Goal: Entertainment & Leisure: Consume media (video, audio)

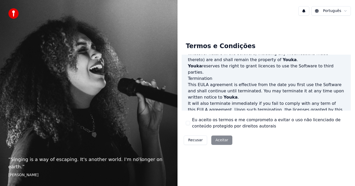
scroll to position [356, 0]
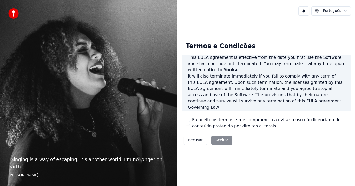
click at [186, 125] on div "Eu aceito os termos e me comprometo a evitar o uso não licenciado de conteúdo p…" at bounding box center [266, 123] width 161 height 12
click at [188, 122] on button "Eu aceito os termos e me comprometo a evitar o uso não licenciado de conteúdo p…" at bounding box center [188, 123] width 4 height 4
click at [224, 141] on button "Aceitar" at bounding box center [221, 139] width 21 height 9
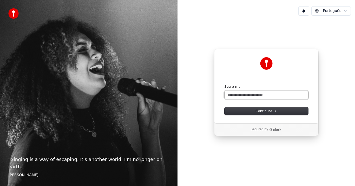
click at [228, 94] on input "Seu e-mail" at bounding box center [267, 95] width 84 height 8
click at [266, 109] on span "Continuar" at bounding box center [266, 111] width 21 height 5
type input "**********"
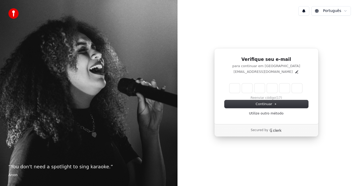
type input "*"
type input "**"
type input "*"
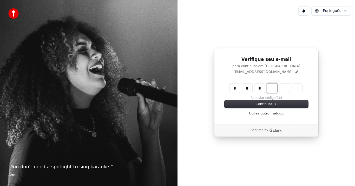
type input "***"
type input "*"
type input "****"
type input "*"
type input "******"
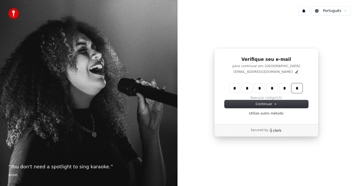
type input "*"
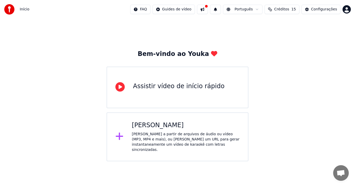
click at [163, 125] on div "[PERSON_NAME]" at bounding box center [186, 125] width 108 height 8
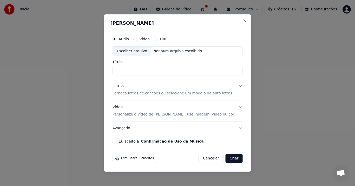
click at [149, 40] on label "Vídeo" at bounding box center [144, 39] width 10 height 4
click at [137, 40] on button "Vídeo" at bounding box center [135, 39] width 4 height 4
click at [137, 69] on input "Título" at bounding box center [178, 70] width 130 height 9
click at [117, 141] on button "Eu aceito a Confirmação de Uso da Música" at bounding box center [115, 141] width 4 height 4
click at [174, 49] on div "Nenhum arquivo escolhido" at bounding box center [177, 51] width 53 height 5
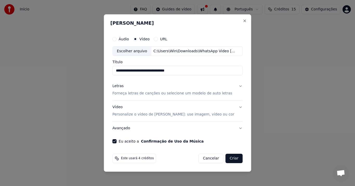
click at [145, 70] on input "**********" at bounding box center [178, 70] width 130 height 9
drag, startPoint x: 198, startPoint y: 71, endPoint x: 103, endPoint y: 76, distance: 95.0
click at [103, 76] on body "**********" at bounding box center [177, 80] width 355 height 161
type input "**********"
click at [231, 159] on button "Criar" at bounding box center [234, 158] width 17 height 9
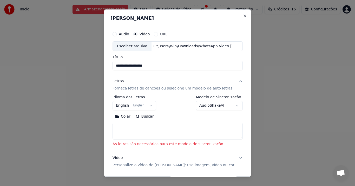
click at [156, 35] on button "URL" at bounding box center [156, 34] width 4 height 4
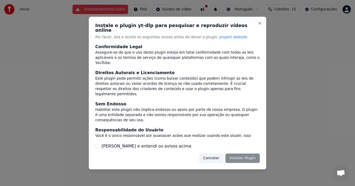
scroll to position [43, 0]
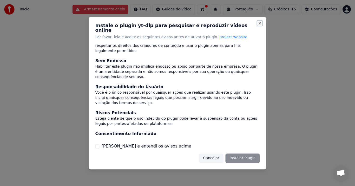
click at [262, 25] on button "Close" at bounding box center [260, 23] width 4 height 4
click at [259, 25] on button "Close" at bounding box center [260, 23] width 4 height 4
click at [217, 155] on button "Cancelar" at bounding box center [211, 157] width 24 height 9
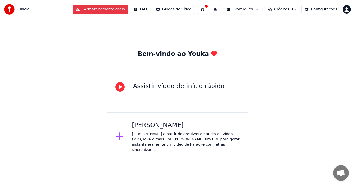
click at [79, 55] on div "Bem-vindo ao Youka Assistir vídeo de início rápido Criar Karaokê Crie karaokê a…" at bounding box center [177, 90] width 355 height 142
click at [139, 129] on div "Criar Karaokê Crie karaokê a partir de arquivos de áudio ou vídeo (MP3, MP4 e m…" at bounding box center [186, 136] width 108 height 31
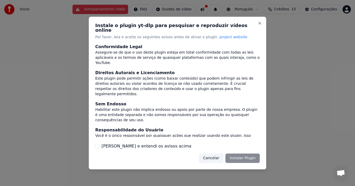
click at [213, 155] on button "Cancelar" at bounding box center [211, 157] width 24 height 9
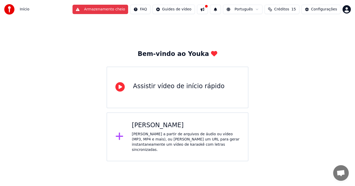
click at [138, 134] on div "[PERSON_NAME] a partir de arquivos de áudio ou vídeo (MP3, MP4 e mais), ou cole…" at bounding box center [186, 142] width 108 height 21
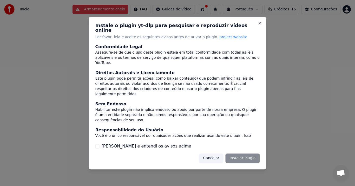
click at [97, 144] on button "Li e entendi os avisos acima" at bounding box center [97, 146] width 4 height 4
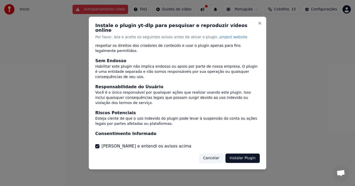
click at [214, 155] on button "Cancelar" at bounding box center [211, 157] width 24 height 9
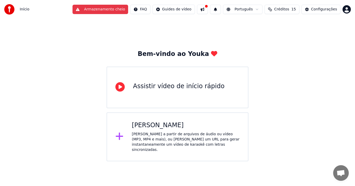
click at [208, 28] on div "Bem-vindo ao Youka Assistir vídeo de início rápido Criar Karaokê Crie karaokê a…" at bounding box center [177, 90] width 355 height 142
click at [110, 10] on button "Armazenamento cheio" at bounding box center [101, 9] width 56 height 9
click at [207, 7] on button at bounding box center [202, 9] width 11 height 9
click at [298, 62] on div "Bem-vindo ao Youka Assistir vídeo de início rápido Criar Karaokê Crie karaokê a…" at bounding box center [177, 90] width 355 height 142
click at [174, 114] on div "Criar Karaokê Crie karaokê a partir de arquivos de áudio ou vídeo (MP3, MP4 e m…" at bounding box center [178, 136] width 142 height 49
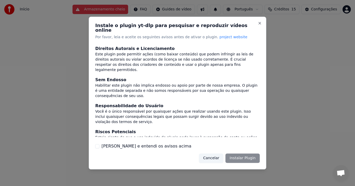
scroll to position [0, 0]
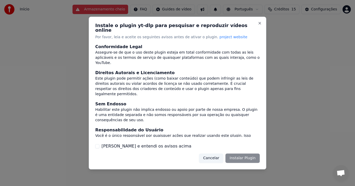
click at [99, 145] on div "Li e entendi os avisos acima" at bounding box center [177, 146] width 165 height 6
click at [97, 145] on button "Li e entendi os avisos acima" at bounding box center [97, 146] width 4 height 4
click at [235, 153] on button "Instalar Plugin" at bounding box center [243, 157] width 34 height 9
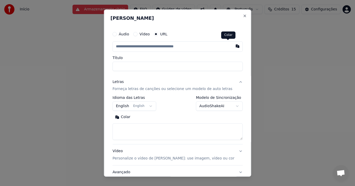
click at [232, 45] on button "button" at bounding box center [237, 45] width 10 height 9
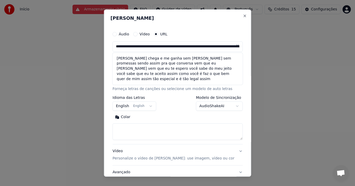
type input "**********"
click at [232, 45] on button at bounding box center [237, 45] width 10 height 9
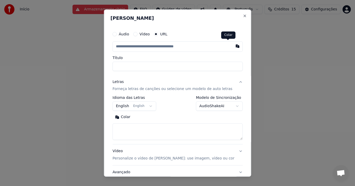
click at [232, 46] on button "button" at bounding box center [237, 45] width 10 height 9
type input "**********"
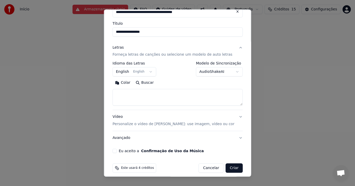
scroll to position [39, 0]
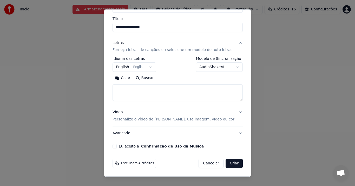
click at [120, 79] on button "Colar" at bounding box center [123, 78] width 21 height 8
click at [232, 111] on button "Vídeo Personalize o vídeo de karaokê: use imagem, vídeo ou cor" at bounding box center [178, 116] width 130 height 21
type textarea "**********"
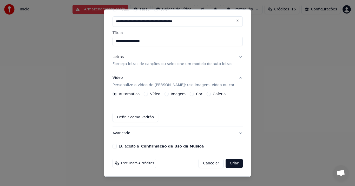
scroll to position [25, 0]
click at [168, 94] on button "Imagem" at bounding box center [166, 94] width 4 height 4
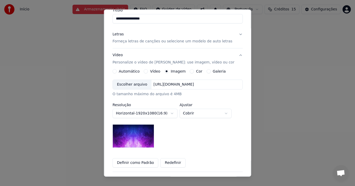
scroll to position [77, 0]
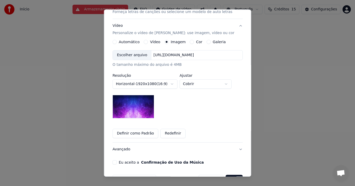
click at [133, 133] on button "Definir como Padrão" at bounding box center [136, 133] width 46 height 9
click at [190, 42] on button "Cor" at bounding box center [192, 42] width 4 height 4
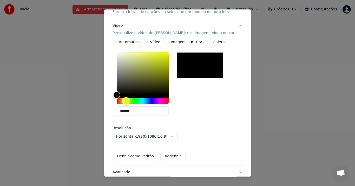
drag, startPoint x: 123, startPoint y: 101, endPoint x: 131, endPoint y: 102, distance: 7.8
click at [130, 102] on div "Hue" at bounding box center [126, 101] width 8 height 8
click at [209, 43] on button "Galeria" at bounding box center [208, 42] width 4 height 4
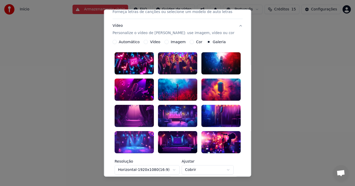
click at [133, 61] on div at bounding box center [134, 64] width 39 height 22
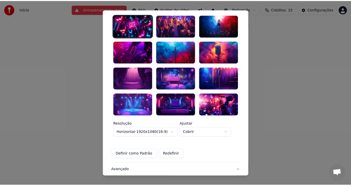
scroll to position [146, 0]
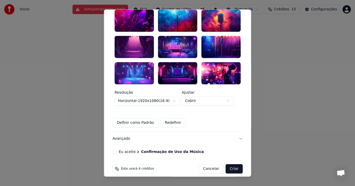
click at [117, 150] on button "Eu aceito a Confirmação de Uso da Música" at bounding box center [115, 152] width 4 height 4
click at [231, 164] on button "Criar" at bounding box center [234, 168] width 17 height 9
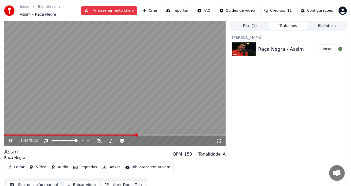
click at [11, 139] on icon at bounding box center [14, 141] width 12 height 4
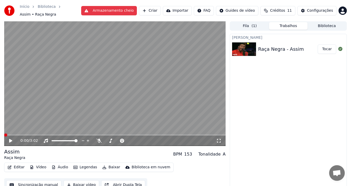
click at [4, 134] on span at bounding box center [4, 134] width 0 height 1
click at [10, 139] on icon at bounding box center [10, 141] width 3 height 4
click at [11, 139] on icon at bounding box center [10, 140] width 3 height 3
click at [11, 139] on icon at bounding box center [14, 141] width 12 height 4
click at [11, 139] on icon at bounding box center [10, 140] width 3 height 3
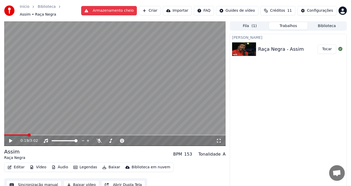
click at [11, 139] on icon at bounding box center [14, 141] width 12 height 4
click at [10, 139] on icon at bounding box center [10, 140] width 3 height 3
click at [10, 139] on icon at bounding box center [10, 141] width 3 height 4
click at [10, 139] on icon at bounding box center [10, 140] width 3 height 3
click at [10, 139] on icon at bounding box center [10, 141] width 3 height 4
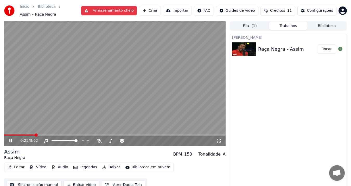
click at [10, 139] on icon at bounding box center [10, 140] width 3 height 3
click at [10, 139] on icon at bounding box center [10, 141] width 3 height 4
click at [4, 134] on span at bounding box center [4, 134] width 0 height 1
click at [10, 139] on icon at bounding box center [10, 140] width 3 height 3
click at [4, 133] on span at bounding box center [5, 134] width 3 height 3
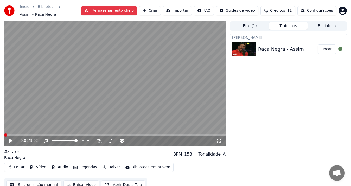
click at [10, 139] on icon at bounding box center [10, 141] width 3 height 4
click at [10, 139] on icon at bounding box center [10, 140] width 3 height 3
click at [10, 139] on icon at bounding box center [10, 141] width 3 height 4
click at [10, 139] on icon at bounding box center [10, 140] width 3 height 3
click at [10, 139] on icon at bounding box center [10, 141] width 3 height 4
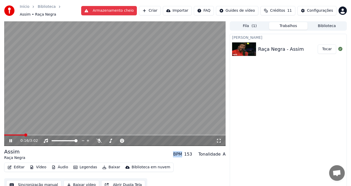
click at [10, 139] on icon at bounding box center [10, 140] width 3 height 3
click at [10, 139] on icon at bounding box center [10, 141] width 3 height 4
click at [10, 139] on icon at bounding box center [10, 140] width 3 height 3
click at [10, 139] on icon at bounding box center [10, 141] width 3 height 4
click at [10, 139] on icon at bounding box center [10, 140] width 3 height 3
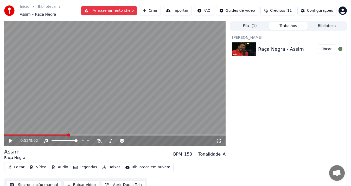
scroll to position [3, 0]
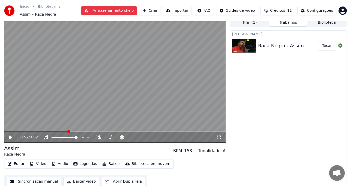
click at [109, 179] on button "Abrir Dupla Tela" at bounding box center [123, 181] width 44 height 9
click at [4, 131] on span at bounding box center [4, 131] width 0 height 1
click at [114, 83] on video at bounding box center [114, 80] width 221 height 125
click at [85, 161] on button "Legendas" at bounding box center [85, 163] width 28 height 7
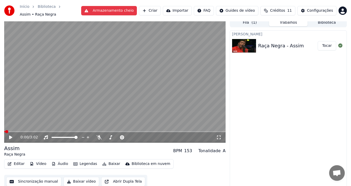
click at [36, 151] on div "Assim Raça Negra BPM 153 Tonalidade A" at bounding box center [114, 151] width 221 height 12
click at [32, 178] on button "Sincronização manual" at bounding box center [33, 181] width 55 height 9
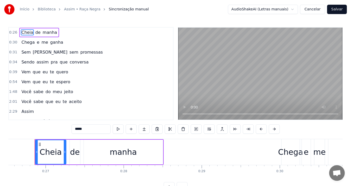
click at [161, 16] on div "Início Biblioteca Assim • Raça Negra Sincronização manual AudioShakeAI (Letras …" at bounding box center [175, 9] width 351 height 19
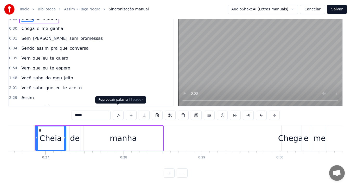
click at [117, 111] on button at bounding box center [118, 115] width 11 height 9
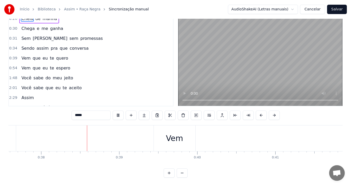
scroll to position [0, 2948]
drag, startPoint x: 161, startPoint y: 135, endPoint x: 145, endPoint y: 135, distance: 15.9
click at [145, 135] on div "Vem" at bounding box center [158, 138] width 42 height 26
type input "***"
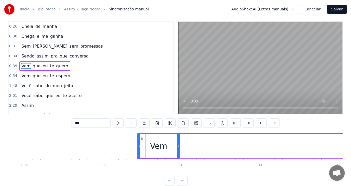
scroll to position [0, 0]
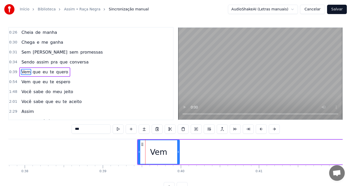
drag, startPoint x: 148, startPoint y: 144, endPoint x: 138, endPoint y: 146, distance: 10.8
click at [138, 146] on div "Vem" at bounding box center [159, 152] width 42 height 25
drag, startPoint x: 139, startPoint y: 146, endPoint x: 137, endPoint y: 149, distance: 2.8
click at [137, 149] on div at bounding box center [138, 152] width 2 height 24
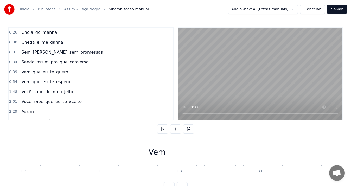
click at [136, 143] on div "Vem" at bounding box center [157, 152] width 44 height 26
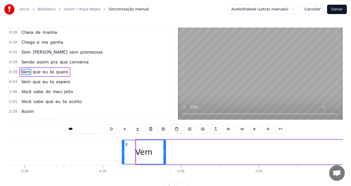
drag, startPoint x: 139, startPoint y: 144, endPoint x: 126, endPoint y: 147, distance: 14.0
click at [126, 147] on div "Vem" at bounding box center [143, 152] width 43 height 24
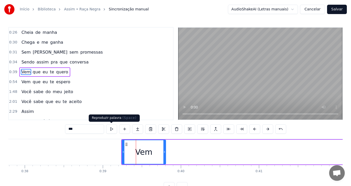
click at [112, 128] on button at bounding box center [111, 128] width 11 height 9
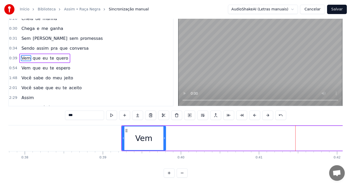
drag, startPoint x: 269, startPoint y: 134, endPoint x: 226, endPoint y: 135, distance: 42.9
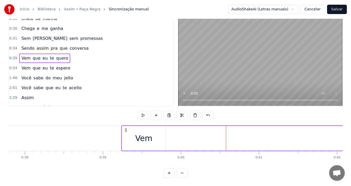
click at [182, 172] on button at bounding box center [182, 172] width 11 height 9
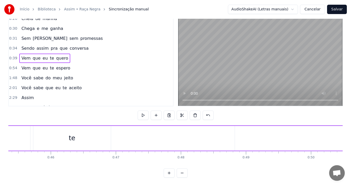
click at [183, 172] on button at bounding box center [182, 172] width 11 height 9
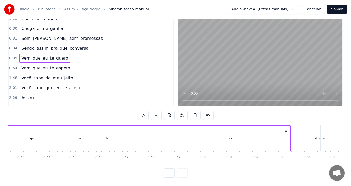
scroll to position [0, 1029]
click at [108, 139] on div "que" at bounding box center [110, 138] width 36 height 25
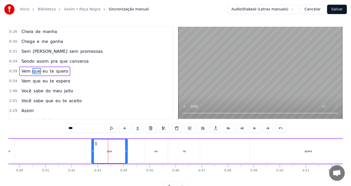
scroll to position [0, 0]
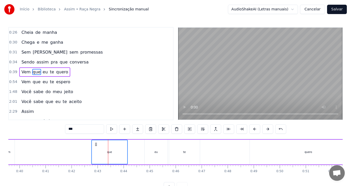
click at [157, 153] on div "eu" at bounding box center [155, 152] width 3 height 4
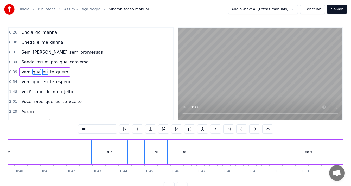
click at [188, 155] on div "te" at bounding box center [184, 152] width 31 height 25
click at [298, 159] on div "quero" at bounding box center [308, 152] width 117 height 25
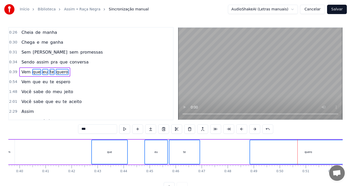
drag, startPoint x: 92, startPoint y: 142, endPoint x: 34, endPoint y: 143, distance: 58.5
click at [34, 143] on div "Vem que eu te quero" at bounding box center [184, 152] width 368 height 26
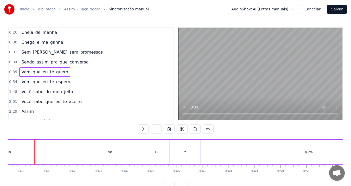
drag, startPoint x: 93, startPoint y: 142, endPoint x: 73, endPoint y: 143, distance: 19.8
click at [73, 143] on div "Vem que eu te quero" at bounding box center [184, 152] width 368 height 26
click at [108, 147] on div "que" at bounding box center [110, 152] width 36 height 25
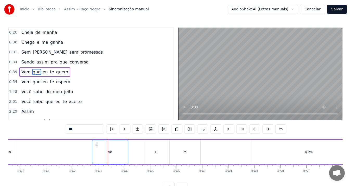
click at [151, 148] on div "eu" at bounding box center [156, 152] width 23 height 25
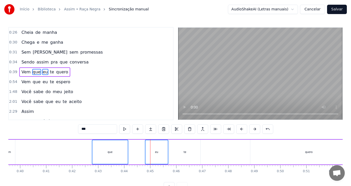
drag, startPoint x: 182, startPoint y: 151, endPoint x: 185, endPoint y: 151, distance: 3.4
click at [182, 151] on div "te" at bounding box center [185, 152] width 31 height 25
click at [223, 150] on div "Vem que eu te quero" at bounding box center [184, 152] width 368 height 26
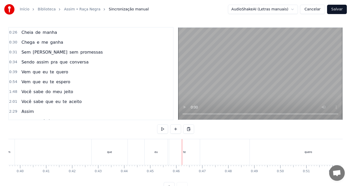
click at [274, 152] on div "quero" at bounding box center [308, 152] width 117 height 26
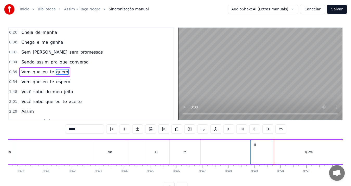
click at [209, 156] on div "Vem que eu te quero" at bounding box center [184, 152] width 368 height 26
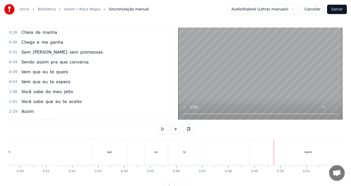
click at [283, 153] on div "quero" at bounding box center [308, 152] width 117 height 26
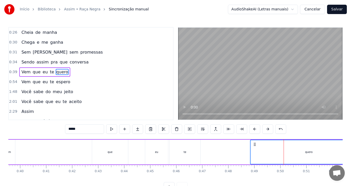
click at [184, 154] on div "te" at bounding box center [185, 152] width 31 height 25
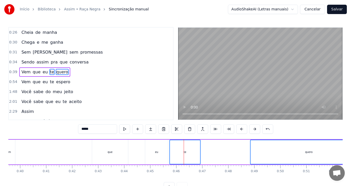
click at [159, 154] on div "eu" at bounding box center [156, 152] width 23 height 25
click at [116, 158] on div "que" at bounding box center [110, 152] width 36 height 25
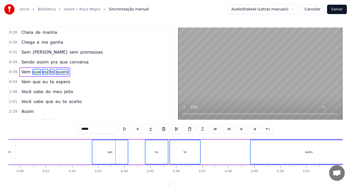
drag, startPoint x: 110, startPoint y: 159, endPoint x: 55, endPoint y: 160, distance: 55.1
click at [55, 160] on div "Vem que eu te quero" at bounding box center [184, 152] width 368 height 26
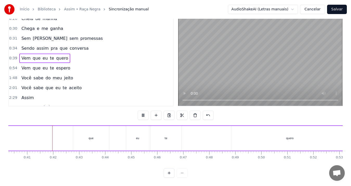
scroll to position [0, 1052]
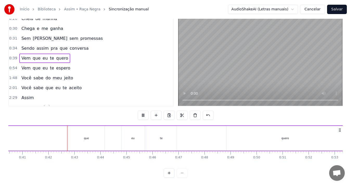
click at [144, 111] on button at bounding box center [143, 115] width 11 height 9
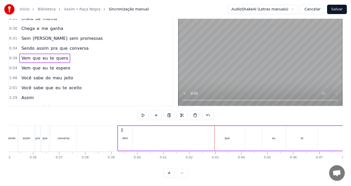
scroll to position [0, 896]
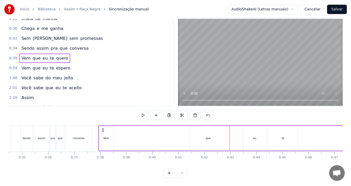
drag, startPoint x: 136, startPoint y: 125, endPoint x: 103, endPoint y: 124, distance: 33.3
click at [103, 128] on icon at bounding box center [103, 130] width 4 height 4
click at [187, 136] on div "Vem que eu te quero" at bounding box center [282, 138] width 368 height 26
click at [111, 134] on div "Vem" at bounding box center [106, 138] width 14 height 25
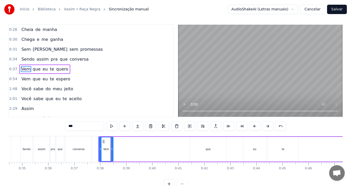
scroll to position [0, 0]
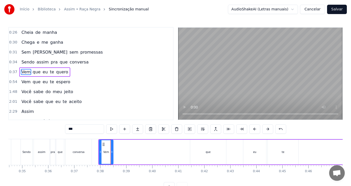
click at [172, 151] on div "Vem que eu te quero" at bounding box center [282, 152] width 368 height 26
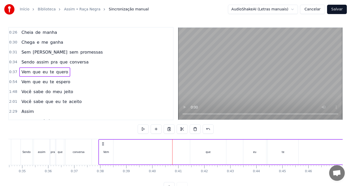
click at [204, 151] on div "que" at bounding box center [208, 152] width 36 height 25
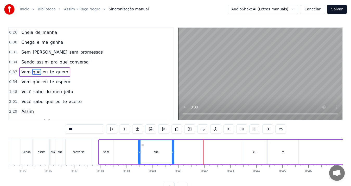
drag, startPoint x: 194, startPoint y: 145, endPoint x: 142, endPoint y: 145, distance: 52.0
click at [142, 145] on icon at bounding box center [142, 144] width 4 height 4
drag, startPoint x: 248, startPoint y: 153, endPoint x: 243, endPoint y: 153, distance: 4.7
click at [243, 154] on div "eu" at bounding box center [254, 152] width 23 height 25
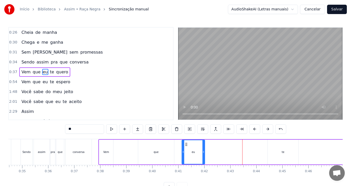
drag, startPoint x: 248, startPoint y: 144, endPoint x: 187, endPoint y: 145, distance: 61.4
click at [187, 145] on icon at bounding box center [186, 144] width 4 height 4
click at [273, 148] on div "te" at bounding box center [283, 152] width 31 height 25
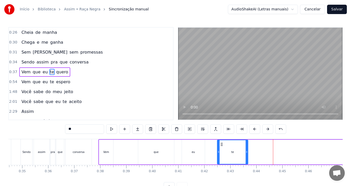
drag, startPoint x: 272, startPoint y: 142, endPoint x: 221, endPoint y: 145, distance: 50.5
click at [221, 145] on icon at bounding box center [221, 144] width 4 height 4
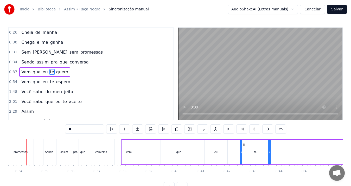
scroll to position [0, 865]
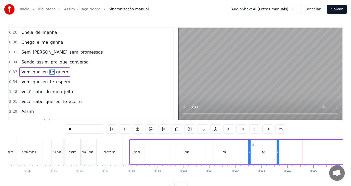
drag, startPoint x: 135, startPoint y: 156, endPoint x: 130, endPoint y: 157, distance: 4.7
click at [130, 157] on div "Vem" at bounding box center [137, 152] width 14 height 25
type input "***"
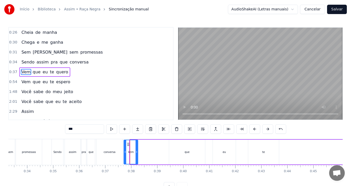
drag, startPoint x: 133, startPoint y: 144, endPoint x: 127, endPoint y: 146, distance: 6.4
click at [127, 146] on icon at bounding box center [128, 144] width 4 height 4
click at [155, 149] on div "Vem que eu te quero" at bounding box center [310, 152] width 374 height 26
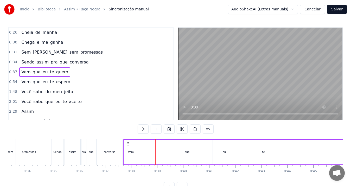
click at [178, 146] on div "que" at bounding box center [187, 152] width 36 height 25
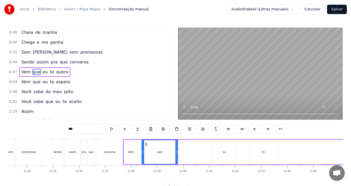
drag, startPoint x: 173, startPoint y: 145, endPoint x: 146, endPoint y: 146, distance: 27.3
click at [146, 146] on icon at bounding box center [146, 144] width 4 height 4
click at [225, 145] on div "eu" at bounding box center [224, 152] width 23 height 25
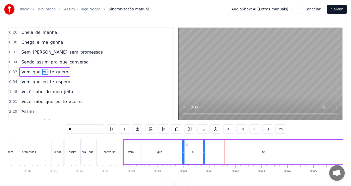
drag, startPoint x: 216, startPoint y: 143, endPoint x: 186, endPoint y: 143, distance: 29.4
click at [186, 143] on icon at bounding box center [186, 144] width 4 height 4
click at [256, 146] on div "te" at bounding box center [263, 152] width 31 height 25
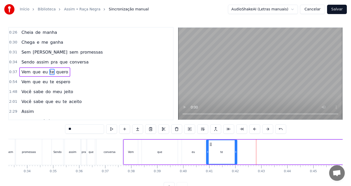
drag, startPoint x: 252, startPoint y: 144, endPoint x: 211, endPoint y: 147, distance: 42.0
click at [211, 147] on div "te" at bounding box center [221, 152] width 30 height 24
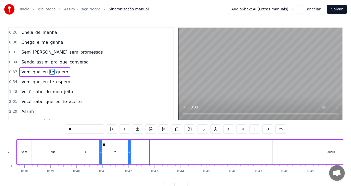
scroll to position [0, 983]
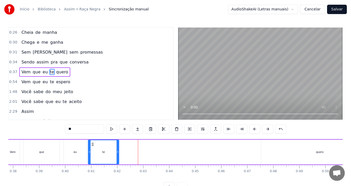
click at [275, 148] on div "quero" at bounding box center [319, 152] width 117 height 25
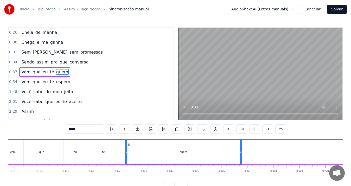
drag, startPoint x: 266, startPoint y: 145, endPoint x: 129, endPoint y: 147, distance: 136.3
click at [129, 147] on div "quero" at bounding box center [183, 152] width 116 height 24
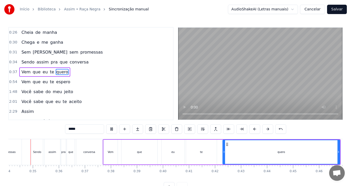
scroll to position [0, 882]
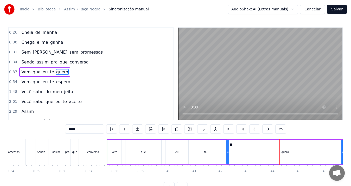
drag, startPoint x: 117, startPoint y: 148, endPoint x: 119, endPoint y: 147, distance: 2.7
click at [119, 147] on div "Vem" at bounding box center [114, 152] width 14 height 25
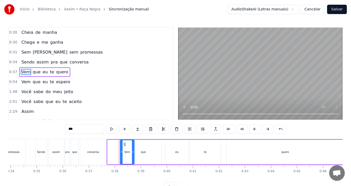
drag, startPoint x: 111, startPoint y: 144, endPoint x: 125, endPoint y: 144, distance: 13.5
click at [124, 144] on circle at bounding box center [124, 144] width 0 height 0
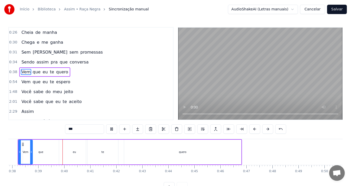
scroll to position [0, 998]
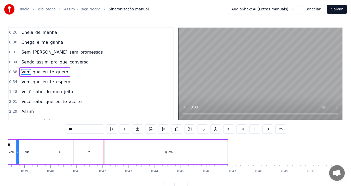
drag, startPoint x: 82, startPoint y: 158, endPoint x: 92, endPoint y: 158, distance: 9.4
click at [92, 158] on div "te" at bounding box center [89, 152] width 31 height 25
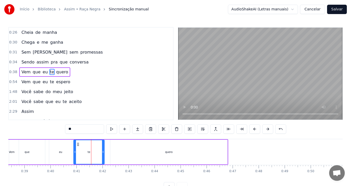
click at [13, 159] on div "que" at bounding box center [27, 152] width 36 height 25
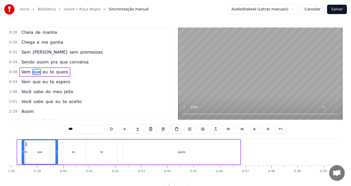
scroll to position [0, 976]
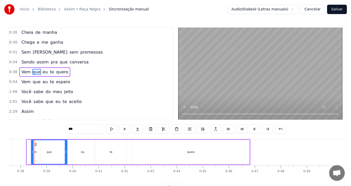
click at [49, 158] on div "que" at bounding box center [48, 152] width 35 height 24
click at [36, 158] on div "que" at bounding box center [48, 152] width 35 height 24
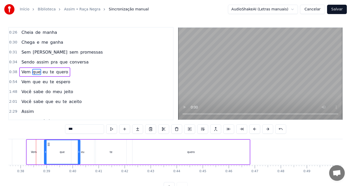
drag, startPoint x: 36, startPoint y: 144, endPoint x: 49, endPoint y: 144, distance: 13.0
click at [49, 144] on icon at bounding box center [49, 144] width 4 height 4
click at [31, 145] on div "Vem" at bounding box center [34, 152] width 14 height 25
type input "***"
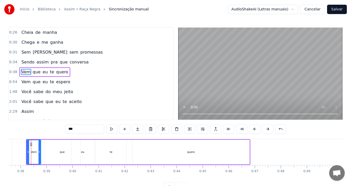
scroll to position [0, 972]
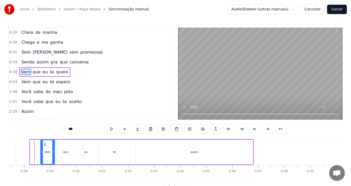
drag, startPoint x: 35, startPoint y: 145, endPoint x: 47, endPoint y: 145, distance: 11.2
click at [47, 145] on icon at bounding box center [45, 144] width 4 height 4
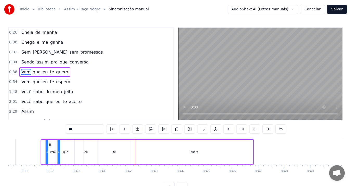
drag, startPoint x: 46, startPoint y: 145, endPoint x: 50, endPoint y: 145, distance: 4.9
click at [50, 145] on icon at bounding box center [50, 144] width 4 height 4
click at [33, 136] on div "0:26 Cheia de manha 0:30 Chega e me ganha 0:31 Sem frescura sem promessas 0:34 …" at bounding box center [175, 109] width 334 height 164
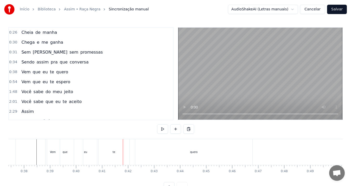
click at [86, 159] on div "eu" at bounding box center [85, 152] width 23 height 26
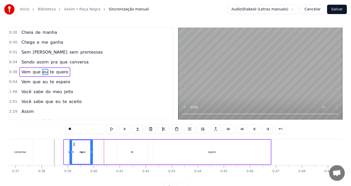
scroll to position [0, 954]
drag, startPoint x: 79, startPoint y: 145, endPoint x: 82, endPoint y: 148, distance: 4.6
click at [82, 148] on div "eu" at bounding box center [89, 152] width 22 height 24
click at [130, 148] on div "te" at bounding box center [132, 152] width 31 height 25
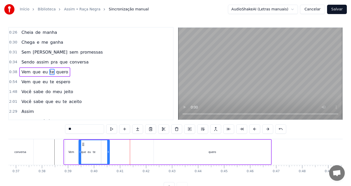
drag, startPoint x: 122, startPoint y: 144, endPoint x: 84, endPoint y: 148, distance: 38.4
click at [84, 148] on div "te" at bounding box center [94, 152] width 30 height 24
click at [204, 146] on div "quero" at bounding box center [212, 152] width 117 height 25
type input "*****"
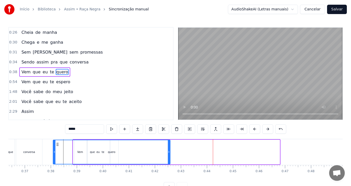
scroll to position [0, 932]
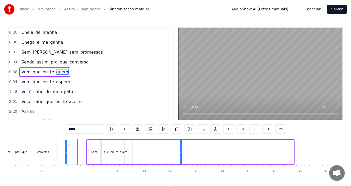
drag, startPoint x: 158, startPoint y: 144, endPoint x: 69, endPoint y: 150, distance: 88.6
click at [69, 150] on div "quero" at bounding box center [123, 152] width 116 height 24
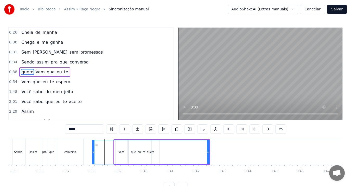
scroll to position [0, 858]
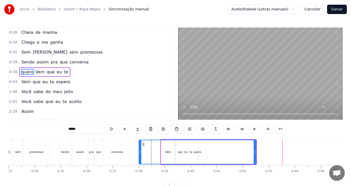
click at [109, 10] on span "Sincronização manual" at bounding box center [129, 9] width 40 height 5
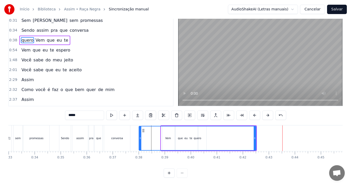
scroll to position [0, 0]
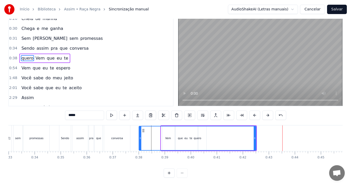
click at [280, 112] on button at bounding box center [280, 115] width 11 height 9
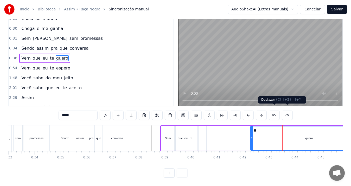
click at [277, 111] on button at bounding box center [274, 115] width 11 height 9
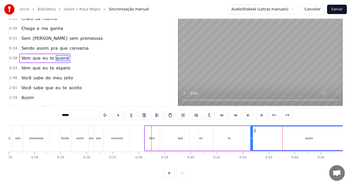
click at [277, 111] on button at bounding box center [274, 115] width 11 height 9
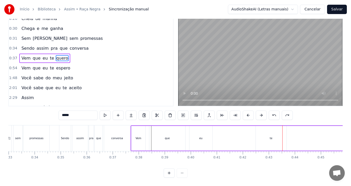
click at [277, 111] on button at bounding box center [274, 115] width 11 height 9
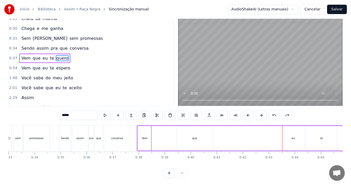
click at [277, 111] on button at bounding box center [274, 115] width 11 height 9
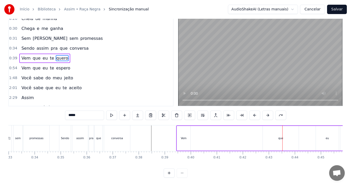
click at [277, 111] on button at bounding box center [280, 115] width 11 height 9
click at [110, 111] on button at bounding box center [111, 115] width 11 height 9
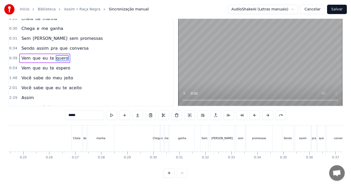
scroll to position [0, 628]
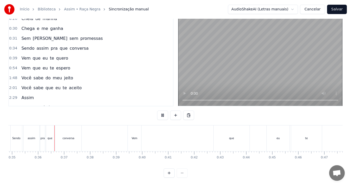
scroll to position [0, 911]
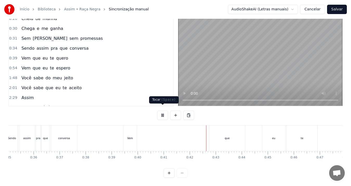
click at [159, 111] on button at bounding box center [162, 115] width 11 height 9
click at [129, 126] on div "Vem" at bounding box center [130, 138] width 14 height 26
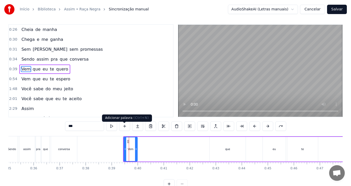
scroll to position [0, 0]
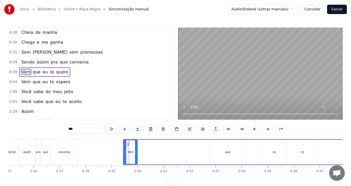
click at [161, 158] on div "Vem que eu te quero" at bounding box center [304, 152] width 362 height 26
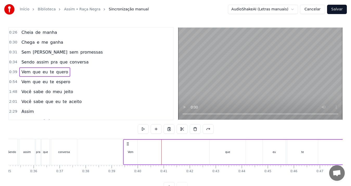
click at [157, 148] on div "Vem que eu te quero" at bounding box center [304, 152] width 362 height 26
click at [213, 150] on div "que" at bounding box center [228, 152] width 36 height 25
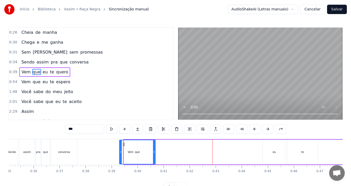
drag, startPoint x: 213, startPoint y: 144, endPoint x: 124, endPoint y: 150, distance: 90.2
click at [124, 150] on div "que" at bounding box center [137, 152] width 35 height 24
drag, startPoint x: 120, startPoint y: 152, endPoint x: 140, endPoint y: 151, distance: 19.8
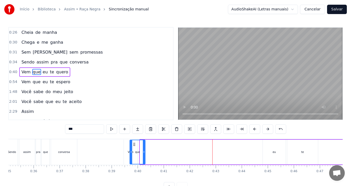
drag, startPoint x: 144, startPoint y: 144, endPoint x: 134, endPoint y: 147, distance: 10.7
click at [134, 147] on div "que" at bounding box center [137, 152] width 15 height 24
click at [269, 155] on div "eu" at bounding box center [274, 152] width 23 height 25
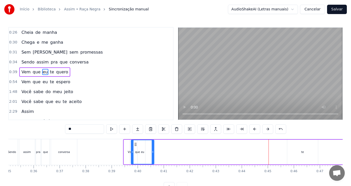
drag, startPoint x: 267, startPoint y: 142, endPoint x: 135, endPoint y: 148, distance: 131.4
click at [135, 148] on div "eu" at bounding box center [142, 152] width 22 height 24
click at [301, 152] on div "te" at bounding box center [302, 152] width 3 height 4
type input "**"
drag, startPoint x: 292, startPoint y: 143, endPoint x: 137, endPoint y: 148, distance: 155.3
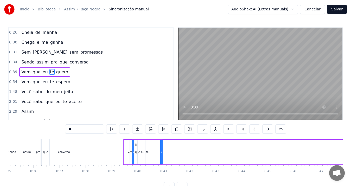
click at [137, 148] on div "te" at bounding box center [147, 152] width 30 height 24
click at [332, 144] on div "Vem que eu te quero" at bounding box center [304, 152] width 362 height 26
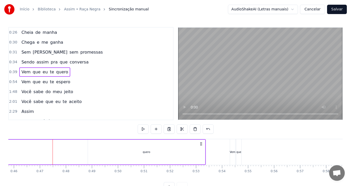
scroll to position [0, 1209]
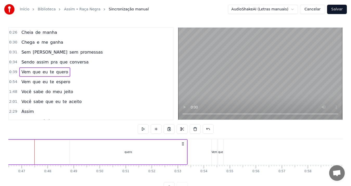
drag, startPoint x: 126, startPoint y: 152, endPoint x: 56, endPoint y: 159, distance: 70.5
click at [56, 159] on div "Vem que eu te quero" at bounding box center [6, 152] width 362 height 26
click at [75, 145] on div "quero" at bounding box center [128, 152] width 117 height 25
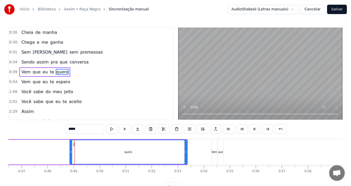
click at [73, 144] on icon at bounding box center [74, 144] width 4 height 4
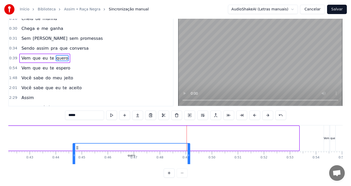
scroll to position [0, 1094]
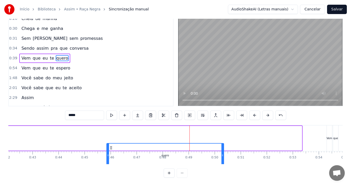
drag, startPoint x: 73, startPoint y: 144, endPoint x: 109, endPoint y: 81, distance: 73.0
click at [109, 81] on div "0:26 Cheia de manha 0:30 Chega e me ganha 0:31 Sem frescura sem promessas 0:34 …" at bounding box center [175, 95] width 334 height 164
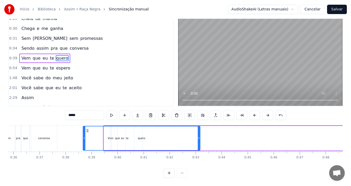
scroll to position [0, 927]
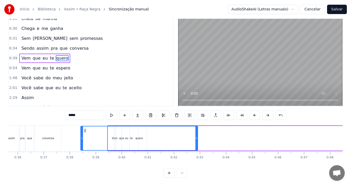
drag, startPoint x: 111, startPoint y: 126, endPoint x: 85, endPoint y: 131, distance: 26.3
click at [85, 131] on div "quero" at bounding box center [139, 138] width 116 height 24
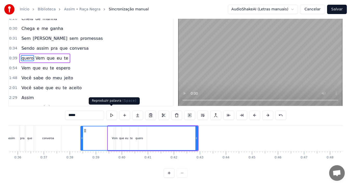
click at [111, 112] on button at bounding box center [111, 115] width 11 height 9
click at [107, 135] on div "quero" at bounding box center [139, 138] width 116 height 24
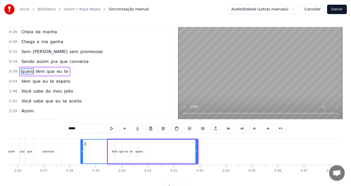
scroll to position [0, 0]
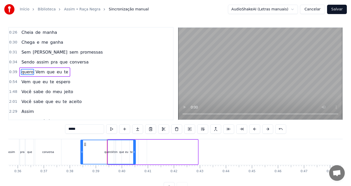
drag, startPoint x: 196, startPoint y: 150, endPoint x: 134, endPoint y: 151, distance: 62.1
click at [134, 151] on icon at bounding box center [134, 152] width 2 height 4
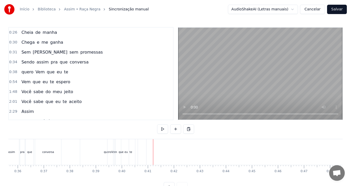
click at [113, 147] on div "que" at bounding box center [121, 152] width 16 height 26
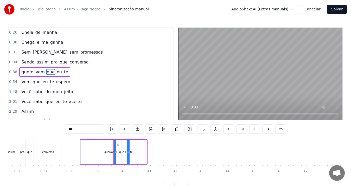
click at [133, 149] on div "te" at bounding box center [131, 152] width 31 height 25
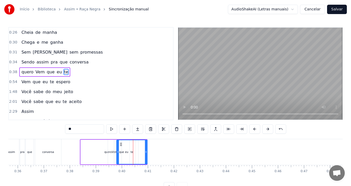
click at [121, 145] on icon at bounding box center [121, 144] width 4 height 4
click at [103, 149] on div "quero" at bounding box center [108, 152] width 55 height 25
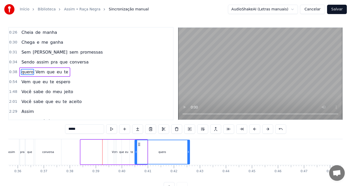
drag, startPoint x: 85, startPoint y: 145, endPoint x: 139, endPoint y: 146, distance: 54.1
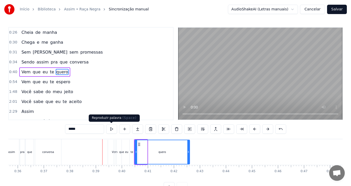
click at [110, 130] on button at bounding box center [111, 128] width 11 height 9
click at [140, 148] on div "quero" at bounding box center [162, 152] width 54 height 24
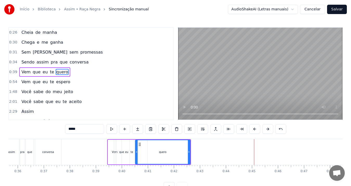
click at [111, 147] on div "Vem" at bounding box center [115, 152] width 14 height 25
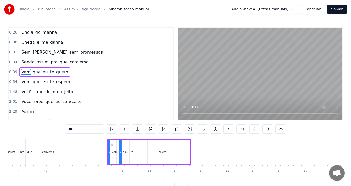
click at [127, 155] on div "te" at bounding box center [131, 152] width 31 height 25
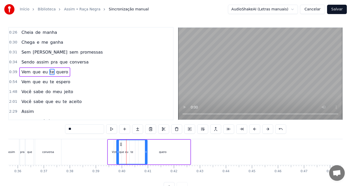
click at [133, 152] on div "te" at bounding box center [132, 152] width 3 height 4
click at [152, 152] on div "quero" at bounding box center [162, 152] width 55 height 25
type input "*****"
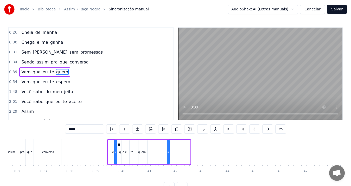
drag, startPoint x: 139, startPoint y: 145, endPoint x: 119, endPoint y: 146, distance: 20.8
click at [119, 146] on icon at bounding box center [119, 144] width 4 height 4
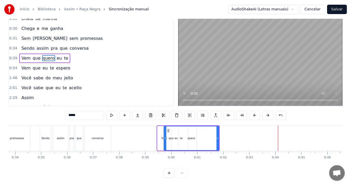
scroll to position [0, 893]
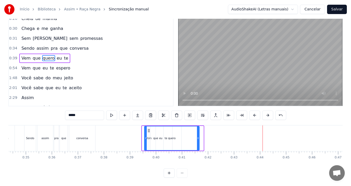
drag, startPoint x: 152, startPoint y: 125, endPoint x: 148, endPoint y: 130, distance: 6.5
click at [148, 130] on div "quero" at bounding box center [172, 138] width 54 height 24
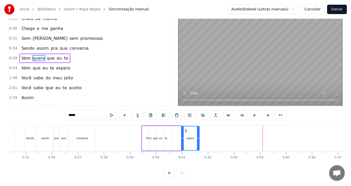
drag, startPoint x: 145, startPoint y: 133, endPoint x: 185, endPoint y: 133, distance: 40.0
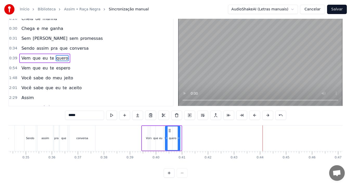
drag, startPoint x: 190, startPoint y: 127, endPoint x: 171, endPoint y: 131, distance: 19.6
click at [171, 131] on div "quero" at bounding box center [172, 138] width 14 height 24
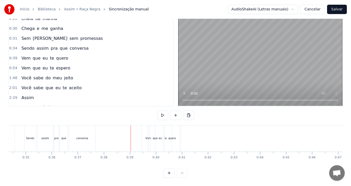
click at [146, 138] on div "Vem" at bounding box center [148, 138] width 14 height 26
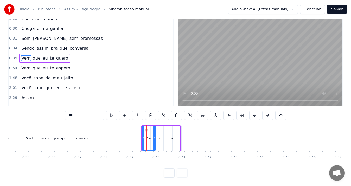
scroll to position [0, 0]
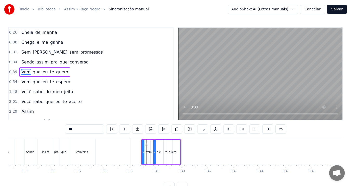
click at [157, 155] on div "te" at bounding box center [166, 152] width 31 height 25
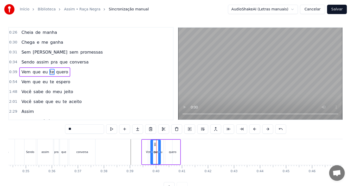
drag, startPoint x: 179, startPoint y: 152, endPoint x: 159, endPoint y: 153, distance: 20.8
click at [159, 153] on icon at bounding box center [159, 152] width 2 height 4
click at [164, 154] on div "eu" at bounding box center [160, 152] width 23 height 25
drag, startPoint x: 151, startPoint y: 152, endPoint x: 159, endPoint y: 152, distance: 8.6
click at [176, 151] on div "quero" at bounding box center [172, 152] width 15 height 25
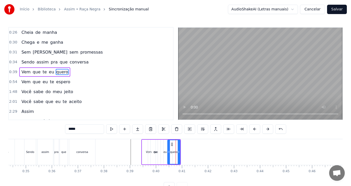
click at [169, 152] on icon at bounding box center [169, 152] width 2 height 4
click at [157, 154] on div "te" at bounding box center [156, 152] width 10 height 25
type input "**"
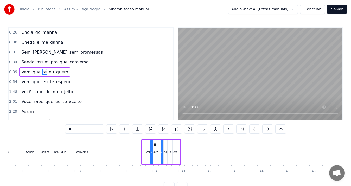
click at [161, 152] on icon at bounding box center [162, 152] width 2 height 4
drag, startPoint x: 155, startPoint y: 145, endPoint x: 167, endPoint y: 145, distance: 11.7
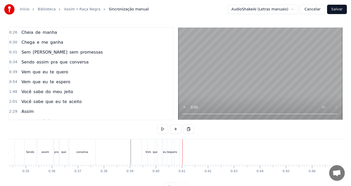
click at [178, 149] on div "quero" at bounding box center [173, 152] width 12 height 26
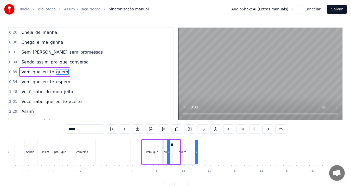
drag, startPoint x: 178, startPoint y: 148, endPoint x: 196, endPoint y: 145, distance: 17.7
click at [196, 145] on div at bounding box center [196, 152] width 2 height 24
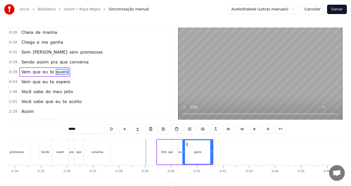
scroll to position [0, 813]
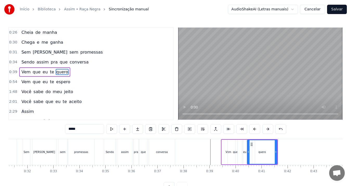
click at [227, 155] on div "Vem" at bounding box center [229, 152] width 14 height 25
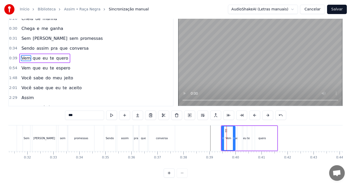
scroll to position [18, 0]
click at [237, 138] on div "eu" at bounding box center [244, 138] width 15 height 25
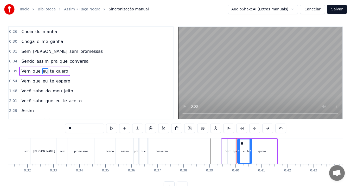
scroll to position [0, 0]
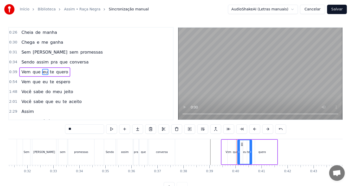
click at [235, 147] on div "que" at bounding box center [235, 152] width 15 height 25
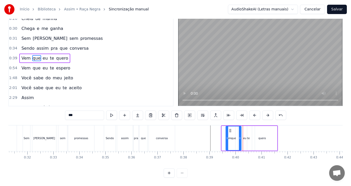
click at [230, 128] on icon at bounding box center [230, 130] width 4 height 4
click at [243, 138] on div "te" at bounding box center [248, 138] width 12 height 25
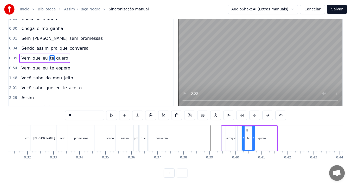
scroll to position [0, 0]
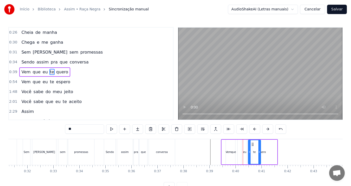
drag, startPoint x: 246, startPoint y: 143, endPoint x: 252, endPoint y: 144, distance: 6.0
click at [244, 146] on div "eu" at bounding box center [244, 152] width 14 height 25
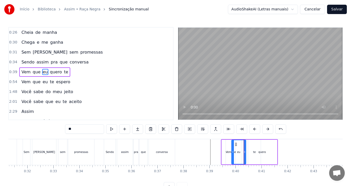
drag, startPoint x: 242, startPoint y: 144, endPoint x: 236, endPoint y: 145, distance: 6.1
click at [236, 145] on icon at bounding box center [236, 144] width 4 height 4
click at [249, 152] on div "te" at bounding box center [254, 152] width 12 height 25
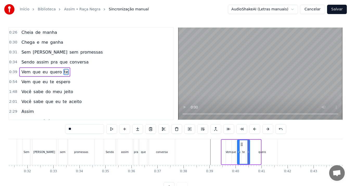
drag, startPoint x: 252, startPoint y: 143, endPoint x: 242, endPoint y: 146, distance: 11.0
click at [242, 146] on icon at bounding box center [241, 144] width 4 height 4
click at [261, 148] on div "quero" at bounding box center [262, 152] width 30 height 25
drag, startPoint x: 252, startPoint y: 144, endPoint x: 241, endPoint y: 146, distance: 11.5
click at [241, 146] on icon at bounding box center [240, 144] width 4 height 4
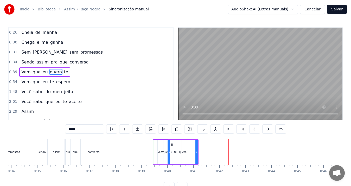
scroll to position [0, 873]
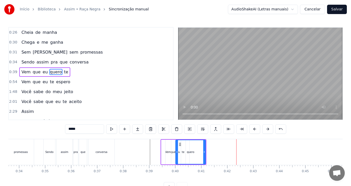
click at [163, 158] on div "Vem" at bounding box center [168, 152] width 14 height 25
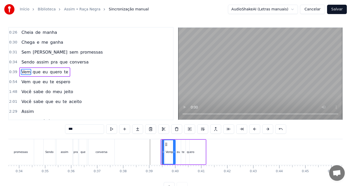
click at [165, 144] on icon at bounding box center [166, 144] width 4 height 4
drag, startPoint x: 172, startPoint y: 150, endPoint x: 168, endPoint y: 151, distance: 4.5
click at [168, 151] on div at bounding box center [169, 152] width 2 height 24
drag, startPoint x: 166, startPoint y: 145, endPoint x: 168, endPoint y: 144, distance: 2.6
click at [168, 144] on icon at bounding box center [168, 144] width 4 height 4
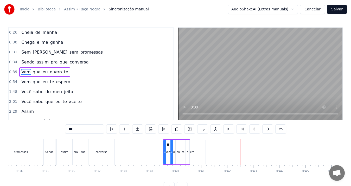
click at [182, 154] on div "te" at bounding box center [183, 152] width 12 height 25
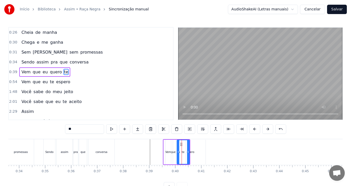
click at [189, 153] on icon at bounding box center [188, 152] width 2 height 4
click at [180, 144] on circle at bounding box center [179, 144] width 0 height 0
drag, startPoint x: 177, startPoint y: 151, endPoint x: 182, endPoint y: 152, distance: 5.3
click at [182, 152] on icon at bounding box center [182, 152] width 2 height 4
drag, startPoint x: 193, startPoint y: 154, endPoint x: 202, endPoint y: 154, distance: 8.8
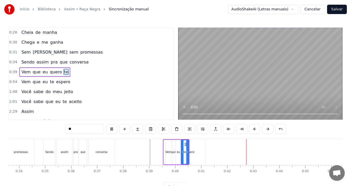
click at [202, 154] on div "quero" at bounding box center [191, 152] width 30 height 25
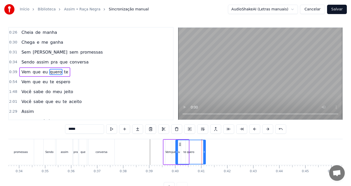
drag, startPoint x: 196, startPoint y: 142, endPoint x: 199, endPoint y: 142, distance: 3.1
click at [202, 142] on div "quero" at bounding box center [190, 152] width 29 height 24
drag, startPoint x: 176, startPoint y: 146, endPoint x: 192, endPoint y: 146, distance: 16.1
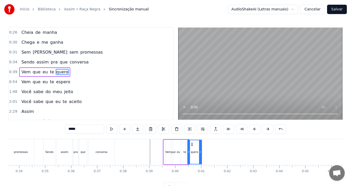
drag, startPoint x: 197, startPoint y: 145, endPoint x: 194, endPoint y: 146, distance: 3.0
click at [193, 146] on icon at bounding box center [192, 144] width 4 height 4
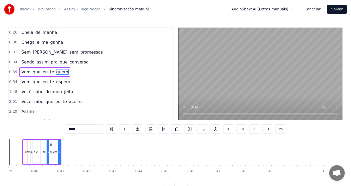
scroll to position [0, 1002]
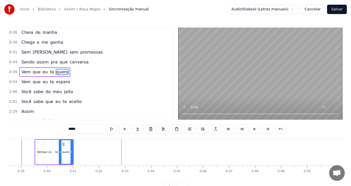
click at [72, 145] on div at bounding box center [71, 152] width 2 height 24
drag, startPoint x: 72, startPoint y: 149, endPoint x: 91, endPoint y: 152, distance: 19.4
click at [91, 152] on div at bounding box center [91, 152] width 2 height 24
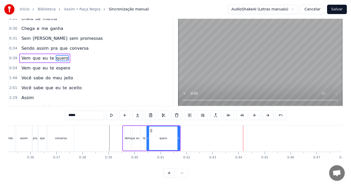
scroll to position [0, 1029]
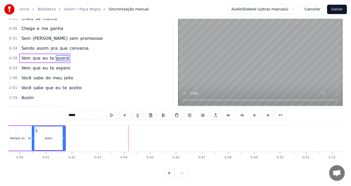
click at [184, 172] on div at bounding box center [176, 172] width 24 height 9
click at [183, 172] on div at bounding box center [176, 172] width 24 height 9
click at [182, 174] on div at bounding box center [176, 172] width 24 height 9
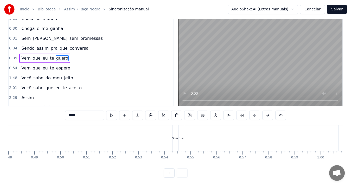
scroll to position [0, 1256]
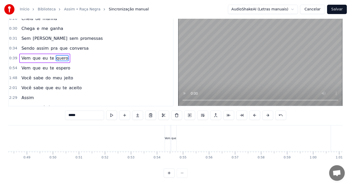
click at [168, 136] on div "Vem" at bounding box center [168, 138] width 6 height 4
type input "***"
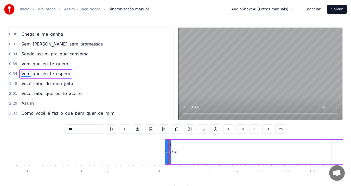
scroll to position [8, 0]
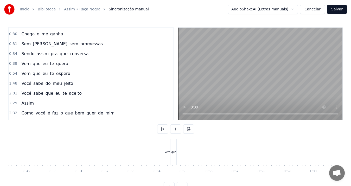
click at [166, 144] on div "Vem" at bounding box center [167, 152] width 5 height 26
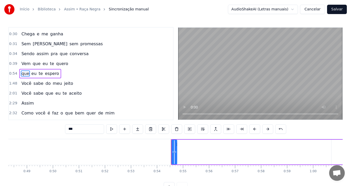
click at [176, 145] on div at bounding box center [175, 152] width 2 height 24
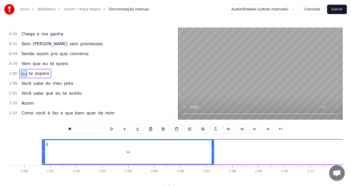
scroll to position [0, 1551]
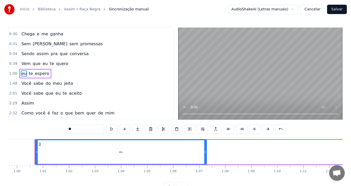
click at [47, 147] on div "eu" at bounding box center [121, 152] width 171 height 24
type input "**"
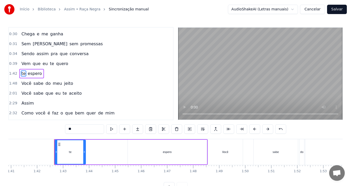
scroll to position [0, 2643]
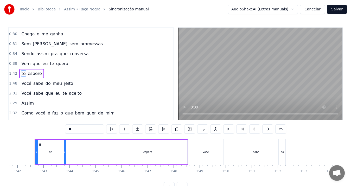
click at [49, 157] on div "te" at bounding box center [51, 152] width 30 height 24
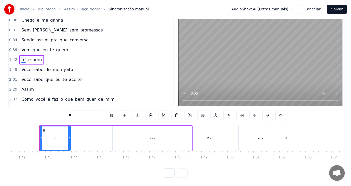
scroll to position [0, 2644]
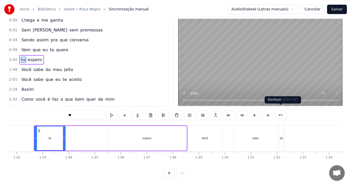
click at [280, 112] on button at bounding box center [280, 115] width 11 height 9
click at [280, 112] on div "**" at bounding box center [175, 115] width 221 height 9
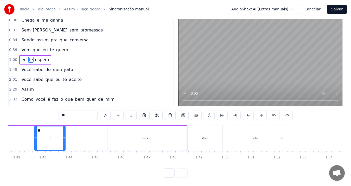
click at [280, 112] on div "**" at bounding box center [176, 115] width 234 height 9
click at [276, 112] on button at bounding box center [274, 115] width 11 height 9
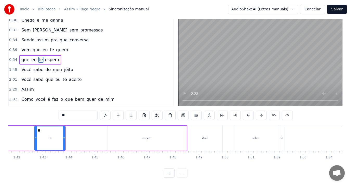
click at [276, 112] on button at bounding box center [274, 115] width 11 height 9
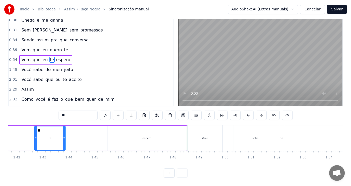
click at [276, 112] on button at bounding box center [274, 115] width 11 height 9
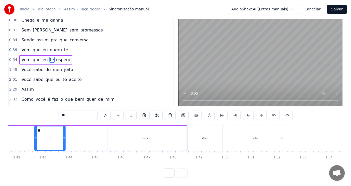
click at [276, 112] on button at bounding box center [274, 115] width 11 height 9
click at [275, 112] on button at bounding box center [274, 115] width 11 height 9
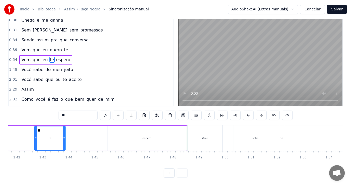
click at [275, 112] on button at bounding box center [274, 115] width 11 height 9
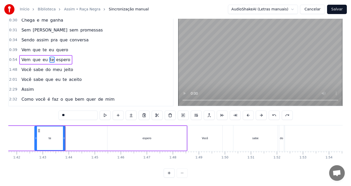
click at [275, 112] on button at bounding box center [274, 115] width 11 height 9
click at [223, 111] on button at bounding box center [222, 115] width 11 height 9
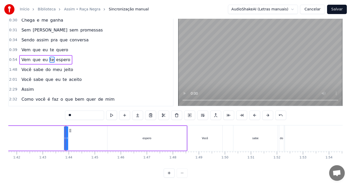
click at [24, 10] on link "Início" at bounding box center [25, 9] width 10 height 5
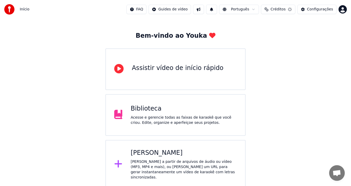
scroll to position [16, 0]
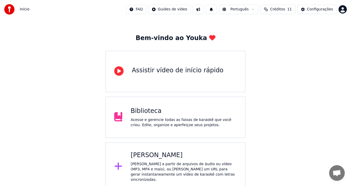
click at [169, 119] on div "Acesse e gerencie todas as faixas de karaokê que você criou. Edite, organize e …" at bounding box center [184, 122] width 106 height 10
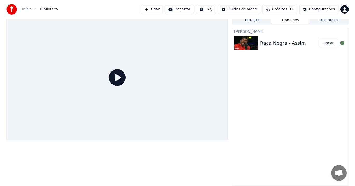
scroll to position [3, 0]
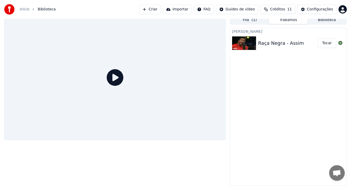
click at [271, 45] on div "Raça Negra - Assim" at bounding box center [281, 43] width 46 height 7
click at [238, 45] on img at bounding box center [244, 43] width 24 height 14
click at [235, 50] on div "Raça Negra - Assim Tocar" at bounding box center [288, 43] width 116 height 18
click at [115, 79] on icon at bounding box center [115, 77] width 17 height 17
click at [326, 43] on button "Tocar" at bounding box center [326, 42] width 18 height 9
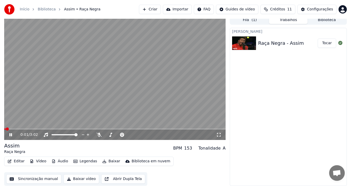
click at [10, 134] on icon at bounding box center [10, 134] width 3 height 3
click at [80, 161] on button "Legendas" at bounding box center [85, 161] width 28 height 7
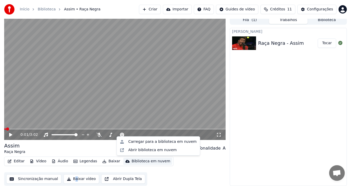
click at [72, 170] on div "Editar Vídeo Áudio Legendas Baixar Biblioteca em nuvem Sincronização manual Bai…" at bounding box center [114, 171] width 221 height 29
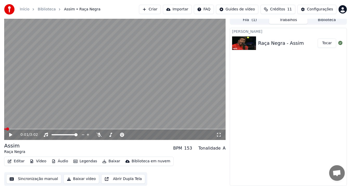
click at [90, 171] on div "Editar Vídeo Áudio Legendas Baixar Biblioteca em nuvem Sincronização manual Bai…" at bounding box center [114, 171] width 221 height 29
click at [256, 19] on button "Fila ( 1 )" at bounding box center [249, 20] width 38 height 8
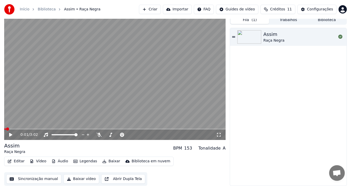
click at [285, 21] on button "Trabalhos" at bounding box center [288, 20] width 38 height 8
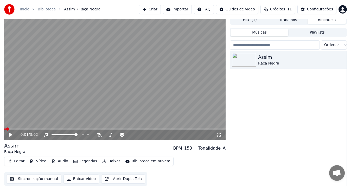
click at [323, 21] on button "Biblioteca" at bounding box center [326, 20] width 38 height 8
click at [239, 21] on button "Fila ( 1 )" at bounding box center [249, 20] width 38 height 8
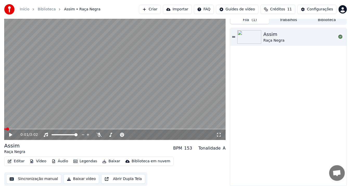
click at [184, 8] on button "Importar" at bounding box center [177, 9] width 29 height 9
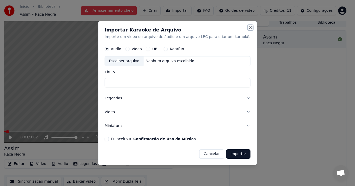
click at [248, 26] on button "Close" at bounding box center [250, 27] width 4 height 4
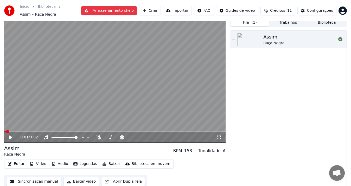
click at [20, 160] on button "Editar" at bounding box center [15, 163] width 21 height 7
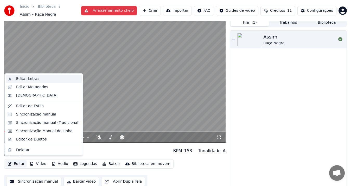
click at [26, 78] on div "Editar Letras" at bounding box center [27, 78] width 23 height 5
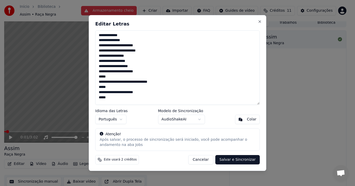
drag, startPoint x: 134, startPoint y: 61, endPoint x: 98, endPoint y: 61, distance: 35.4
click at [98, 61] on textarea "**********" at bounding box center [177, 67] width 165 height 74
drag, startPoint x: 99, startPoint y: 76, endPoint x: 141, endPoint y: 100, distance: 49.0
click at [141, 100] on textarea "**********" at bounding box center [177, 67] width 165 height 74
click at [116, 98] on textarea "**********" at bounding box center [177, 67] width 165 height 74
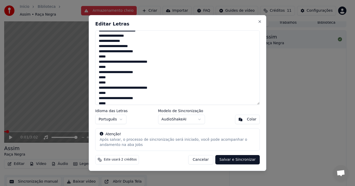
scroll to position [24, 0]
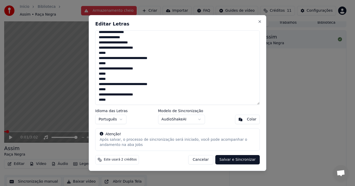
click at [111, 101] on textarea "**********" at bounding box center [177, 67] width 165 height 74
drag, startPoint x: 97, startPoint y: 35, endPoint x: 148, endPoint y: 101, distance: 83.4
click at [148, 101] on textarea "**********" at bounding box center [177, 67] width 165 height 74
click at [116, 101] on textarea "**********" at bounding box center [177, 67] width 165 height 74
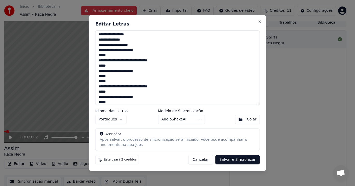
scroll to position [117, 0]
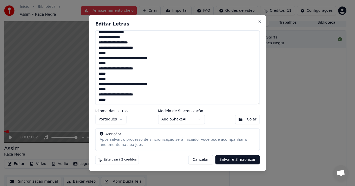
drag, startPoint x: 98, startPoint y: 82, endPoint x: 114, endPoint y: 101, distance: 24.7
click at [114, 101] on textarea "**********" at bounding box center [177, 67] width 165 height 74
click at [113, 101] on textarea "**********" at bounding box center [177, 67] width 165 height 74
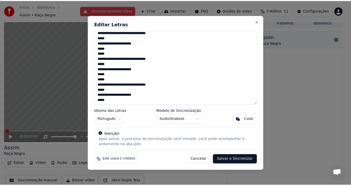
scroll to position [143, 0]
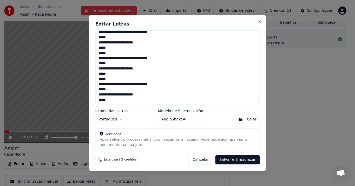
type textarea "**********"
click at [232, 160] on button "Salvar e Sincronizar" at bounding box center [237, 159] width 44 height 9
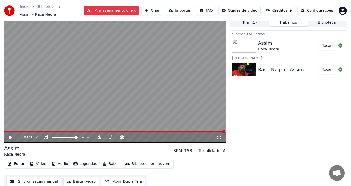
click at [135, 131] on span at bounding box center [114, 131] width 221 height 1
click at [11, 135] on icon at bounding box center [14, 137] width 12 height 4
click at [134, 80] on video at bounding box center [114, 80] width 221 height 125
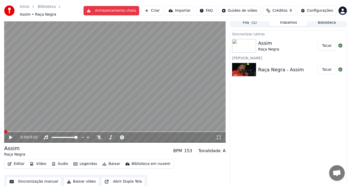
click at [4, 131] on span at bounding box center [4, 131] width 0 height 1
click at [115, 179] on button "Abrir Dupla Tela" at bounding box center [123, 181] width 44 height 9
click at [4, 131] on span at bounding box center [4, 131] width 0 height 1
click at [10, 136] on icon at bounding box center [10, 137] width 3 height 3
click at [4, 130] on span at bounding box center [5, 131] width 3 height 3
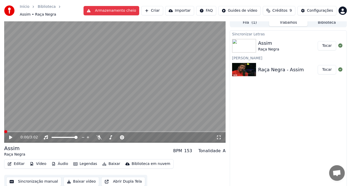
click at [11, 135] on icon at bounding box center [10, 137] width 3 height 4
click at [11, 135] on icon at bounding box center [14, 137] width 12 height 4
click at [11, 135] on icon at bounding box center [10, 137] width 3 height 4
click at [11, 135] on icon at bounding box center [14, 137] width 12 height 4
click at [11, 135] on icon at bounding box center [10, 137] width 3 height 4
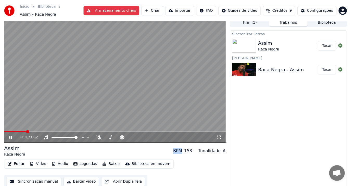
click at [11, 135] on icon at bounding box center [14, 137] width 12 height 4
click at [11, 135] on icon at bounding box center [10, 137] width 3 height 4
click at [11, 135] on icon at bounding box center [14, 137] width 12 height 4
click at [11, 135] on icon at bounding box center [10, 137] width 3 height 4
click at [11, 135] on icon at bounding box center [14, 137] width 12 height 4
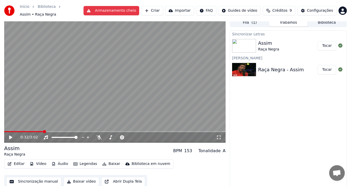
click at [11, 135] on icon at bounding box center [10, 137] width 3 height 4
click at [11, 135] on icon at bounding box center [14, 137] width 12 height 4
click at [11, 135] on icon at bounding box center [10, 137] width 3 height 4
click at [11, 135] on icon at bounding box center [14, 137] width 12 height 4
click at [11, 135] on icon at bounding box center [10, 137] width 3 height 4
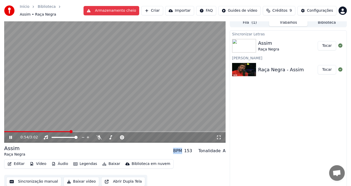
click at [11, 135] on icon at bounding box center [14, 137] width 12 height 4
click at [11, 135] on icon at bounding box center [10, 137] width 3 height 4
click at [11, 135] on icon at bounding box center [14, 137] width 12 height 4
click at [11, 136] on icon at bounding box center [10, 137] width 3 height 3
click at [9, 135] on icon at bounding box center [14, 137] width 12 height 4
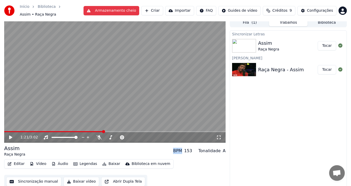
click at [9, 135] on icon at bounding box center [14, 137] width 12 height 4
click at [9, 135] on icon at bounding box center [10, 137] width 3 height 4
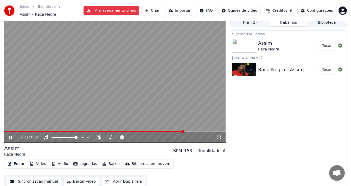
click at [10, 136] on icon at bounding box center [10, 137] width 3 height 3
click at [10, 135] on icon at bounding box center [10, 137] width 3 height 4
click at [10, 136] on icon at bounding box center [10, 137] width 3 height 3
click at [10, 135] on icon at bounding box center [10, 137] width 3 height 4
click at [142, 131] on span at bounding box center [108, 131] width 209 height 1
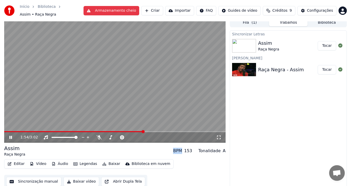
click at [166, 131] on span at bounding box center [114, 131] width 221 height 1
click at [163, 127] on video at bounding box center [114, 80] width 221 height 125
click at [165, 128] on video at bounding box center [114, 80] width 221 height 125
click at [163, 131] on span at bounding box center [83, 131] width 159 height 1
click at [159, 131] on span at bounding box center [81, 131] width 154 height 1
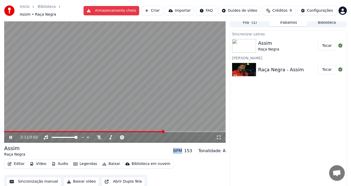
click at [149, 128] on video at bounding box center [114, 80] width 221 height 125
click at [147, 131] on span at bounding box center [84, 131] width 160 height 1
click at [154, 95] on video at bounding box center [114, 80] width 221 height 125
click at [12, 135] on icon at bounding box center [14, 137] width 12 height 4
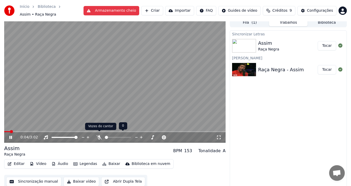
click at [98, 135] on icon at bounding box center [98, 137] width 5 height 4
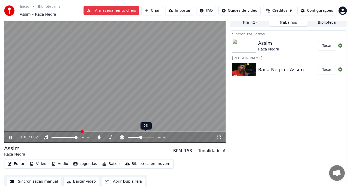
click at [159, 135] on icon at bounding box center [159, 137] width 5 height 5
click at [6, 128] on div "1:18 / 3:02" at bounding box center [114, 80] width 221 height 125
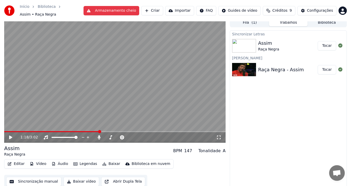
click at [9, 136] on icon at bounding box center [14, 137] width 12 height 4
click at [18, 131] on span at bounding box center [52, 131] width 96 height 1
click at [10, 136] on icon at bounding box center [10, 137] width 3 height 3
click at [4, 131] on span at bounding box center [4, 131] width 0 height 1
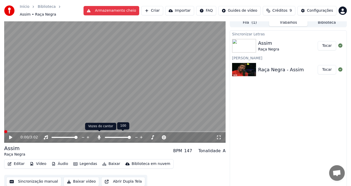
click at [98, 135] on icon at bounding box center [98, 137] width 5 height 4
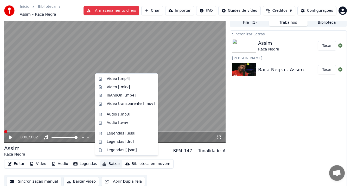
click at [108, 161] on button "Baixar" at bounding box center [111, 163] width 22 height 7
click at [116, 79] on div "Vídeo [.mp4]" at bounding box center [119, 78] width 24 height 5
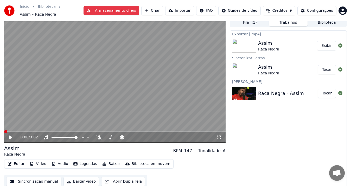
click at [327, 42] on button "Exibir" at bounding box center [326, 45] width 19 height 9
click at [279, 9] on span "Créditos" at bounding box center [279, 10] width 15 height 5
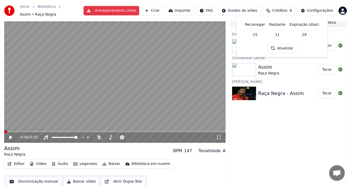
click at [272, 48] on button "Atualizar" at bounding box center [281, 47] width 29 height 9
click at [348, 16] on div "Início Biblioteca Assim • Raça Negra Armazenamento cheio Criar Importar FAQ Gui…" at bounding box center [175, 10] width 351 height 21
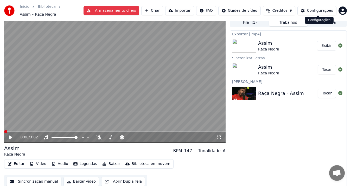
click at [314, 10] on div "Configurações" at bounding box center [320, 10] width 26 height 5
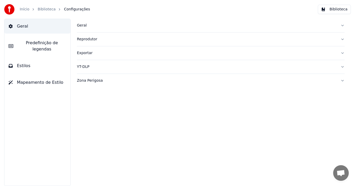
click at [23, 8] on link "Início" at bounding box center [25, 9] width 10 height 5
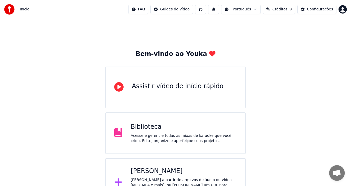
scroll to position [16, 0]
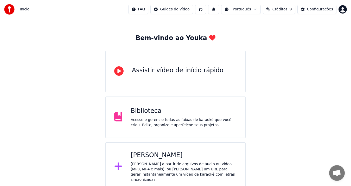
click at [297, 117] on div "Bem-vindo ao Youka Assistir vídeo de início rápido Biblioteca Acesse e gerencie…" at bounding box center [175, 97] width 351 height 188
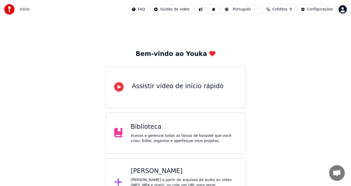
click at [341, 10] on html "Início FAQ Guides de vídeo Português Créditos 9 Configurações Bem-vindo ao Youk…" at bounding box center [175, 103] width 351 height 207
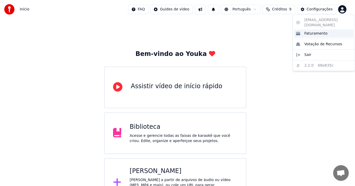
click at [309, 31] on span "Faturamento" at bounding box center [315, 33] width 23 height 5
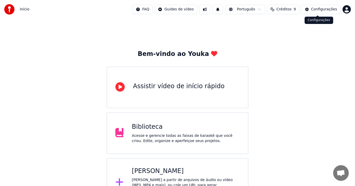
click at [343, 9] on html "Início FAQ Guides de vídeo Português Créditos 9 Configurações Bem-vindo ao Youk…" at bounding box center [177, 103] width 355 height 207
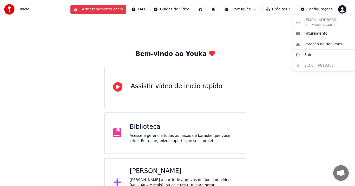
click at [281, 9] on html "Início Armazenamento cheio FAQ Guides de vídeo Português Créditos 9 Configuraçõ…" at bounding box center [177, 103] width 355 height 207
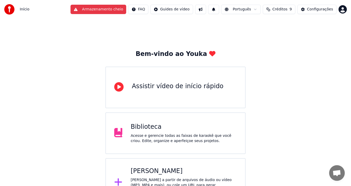
click at [281, 9] on span "Créditos" at bounding box center [279, 9] width 15 height 5
click at [254, 25] on th "Recarregar" at bounding box center [255, 25] width 24 height 10
click at [256, 35] on td "15" at bounding box center [255, 34] width 24 height 9
click at [259, 35] on td "15" at bounding box center [255, 34] width 24 height 9
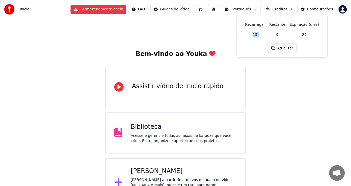
click at [259, 35] on td "15" at bounding box center [255, 34] width 24 height 9
click at [257, 36] on td "15" at bounding box center [255, 34] width 24 height 9
click at [258, 50] on div "Recarregar Restante Expiração (dias) 15 9 29 Atualizar" at bounding box center [282, 36] width 82 height 33
click at [280, 88] on div "Bem-vindo ao Youka Assistir vídeo de início rápido Biblioteca Acesse e gerencie…" at bounding box center [175, 113] width 351 height 188
click at [206, 9] on button at bounding box center [200, 9] width 11 height 9
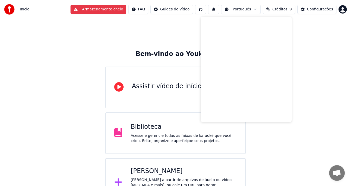
click at [177, 31] on div "Bem-vindo ao Youka Assistir vídeo de início rápido Biblioteca Acesse e gerencie…" at bounding box center [175, 113] width 351 height 188
click at [206, 11] on button at bounding box center [200, 9] width 11 height 9
click at [159, 26] on div "Bem-vindo ao Youka Assistir vídeo de início rápido Biblioteca Acesse e gerencie…" at bounding box center [175, 113] width 351 height 188
click at [153, 9] on html "Início Armazenamento cheio FAQ Guides de vídeo Português Créditos 9 Configuraçõ…" at bounding box center [175, 103] width 351 height 207
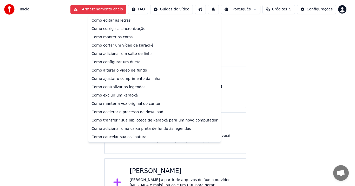
click at [239, 30] on html "Início Armazenamento cheio FAQ Guides de vídeo Português Créditos 9 Configuraçõ…" at bounding box center [177, 103] width 355 height 207
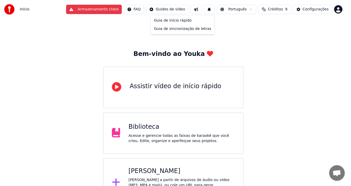
click at [181, 10] on html "Início Armazenamento cheio FAQ Guides de vídeo Português Créditos 9 Configuraçõ…" at bounding box center [175, 103] width 351 height 207
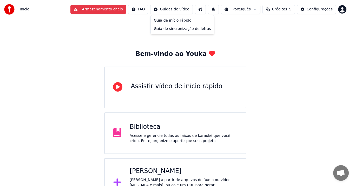
click at [30, 43] on html "Início Armazenamento cheio FAQ Guides de vídeo Português Créditos 9 Configuraçõ…" at bounding box center [177, 103] width 355 height 207
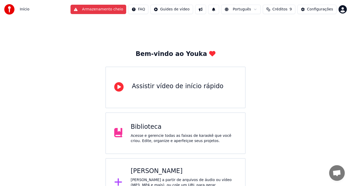
click at [8, 10] on img at bounding box center [9, 9] width 10 height 10
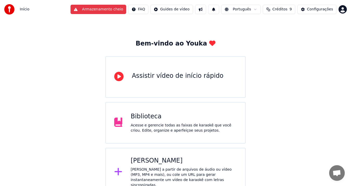
scroll to position [16, 0]
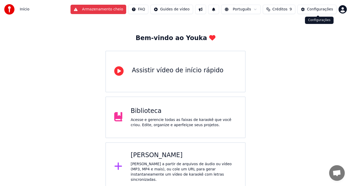
click at [307, 9] on button "Configurações" at bounding box center [316, 9] width 39 height 9
